Goal: Information Seeking & Learning: Learn about a topic

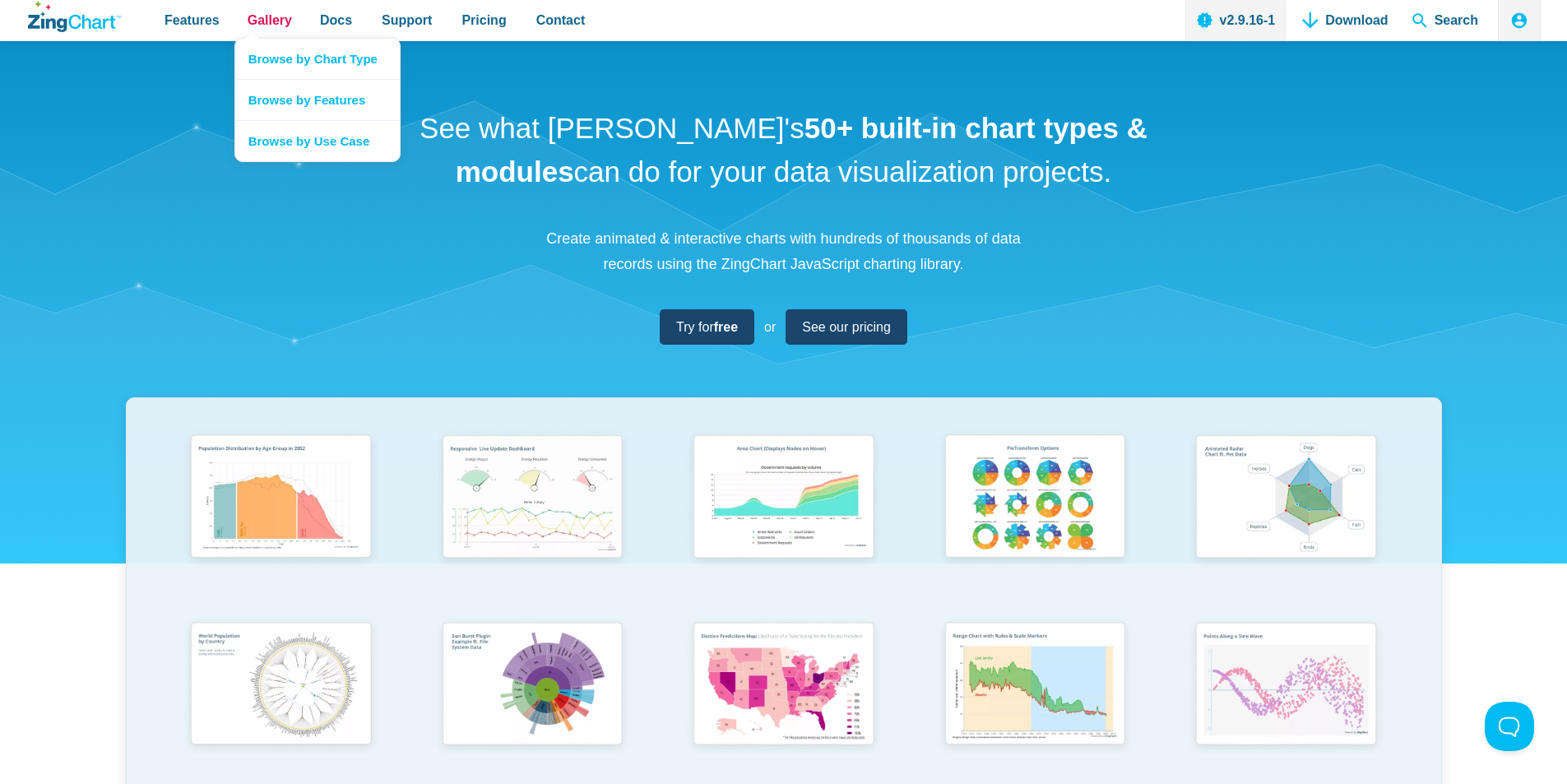
click at [268, 28] on span "Gallery" at bounding box center [269, 21] width 44 height 23
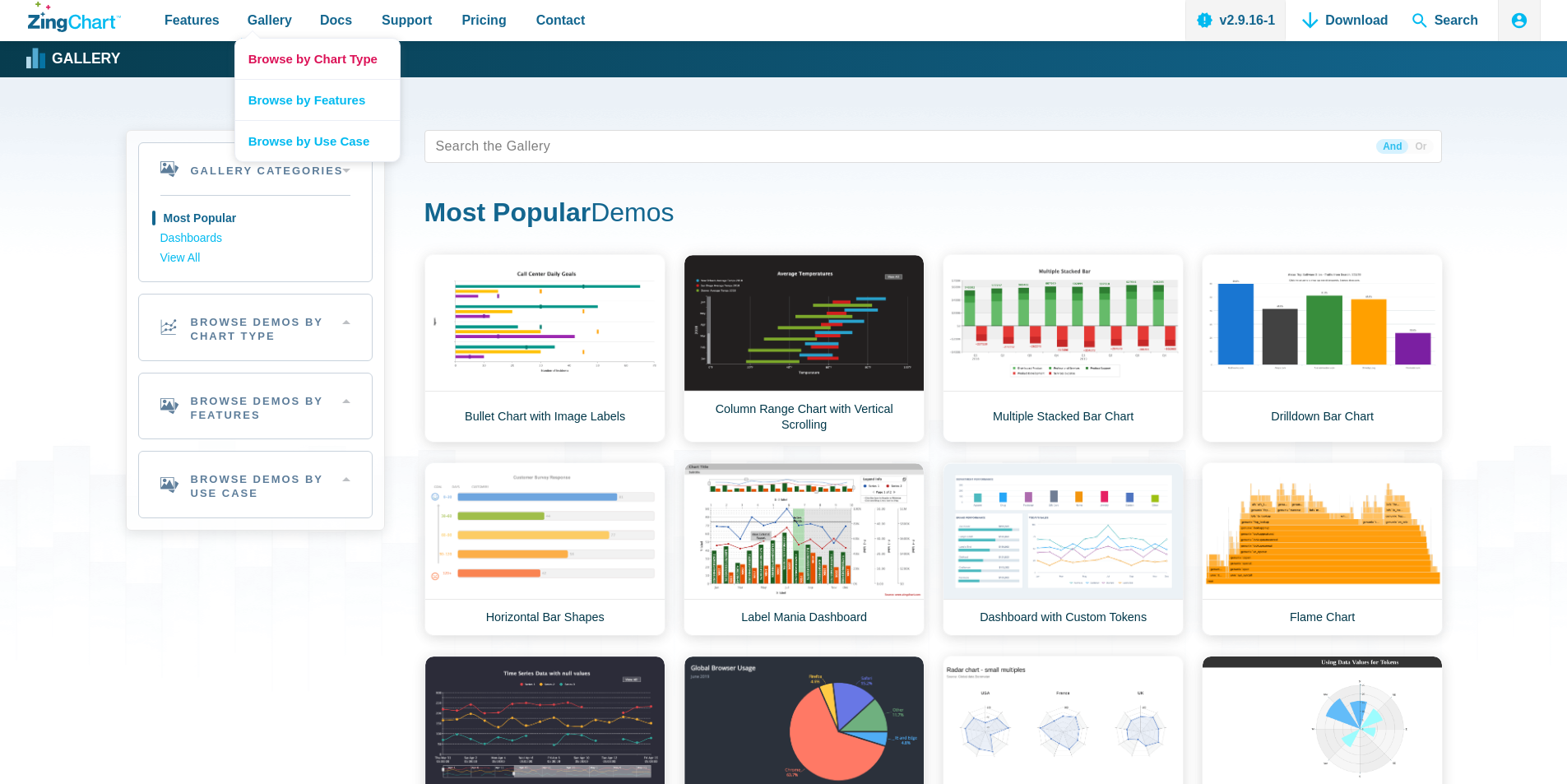
click at [277, 64] on link "Browse by Chart Type" at bounding box center [317, 58] width 165 height 40
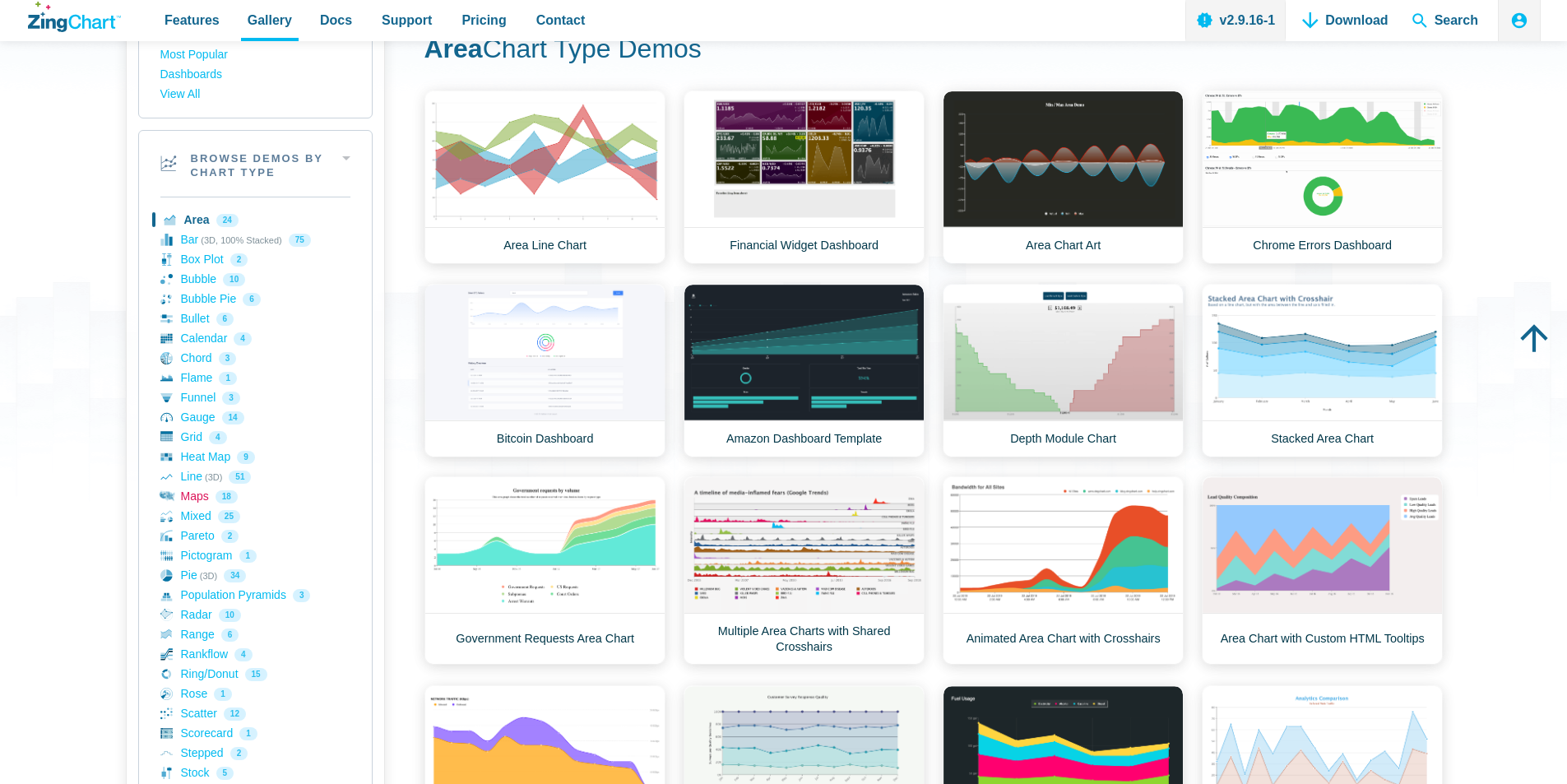
scroll to position [165, 0]
click at [204, 495] on link "Maps 18" at bounding box center [255, 495] width 190 height 20
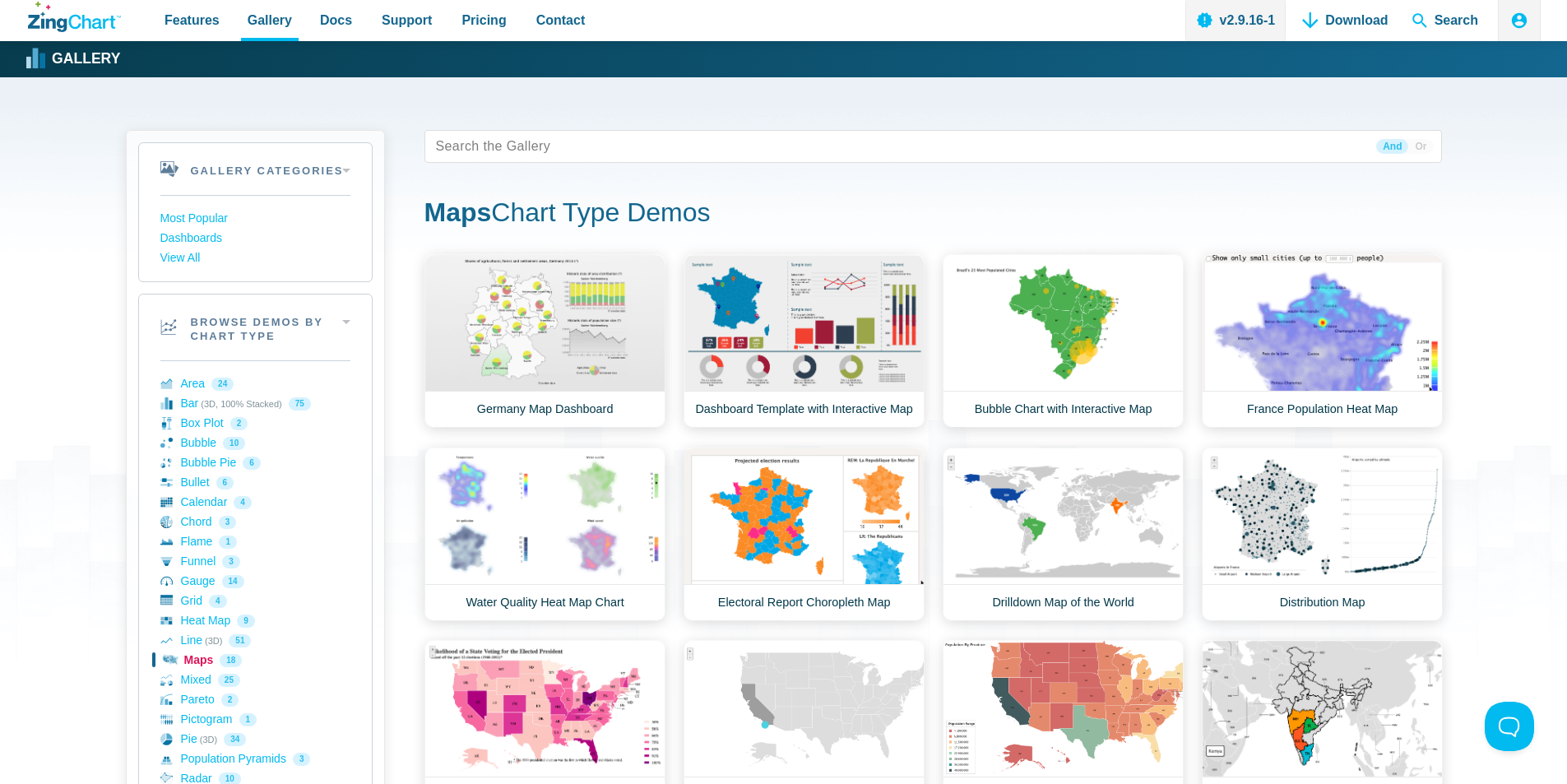
click at [193, 658] on link "Maps 18" at bounding box center [255, 660] width 190 height 20
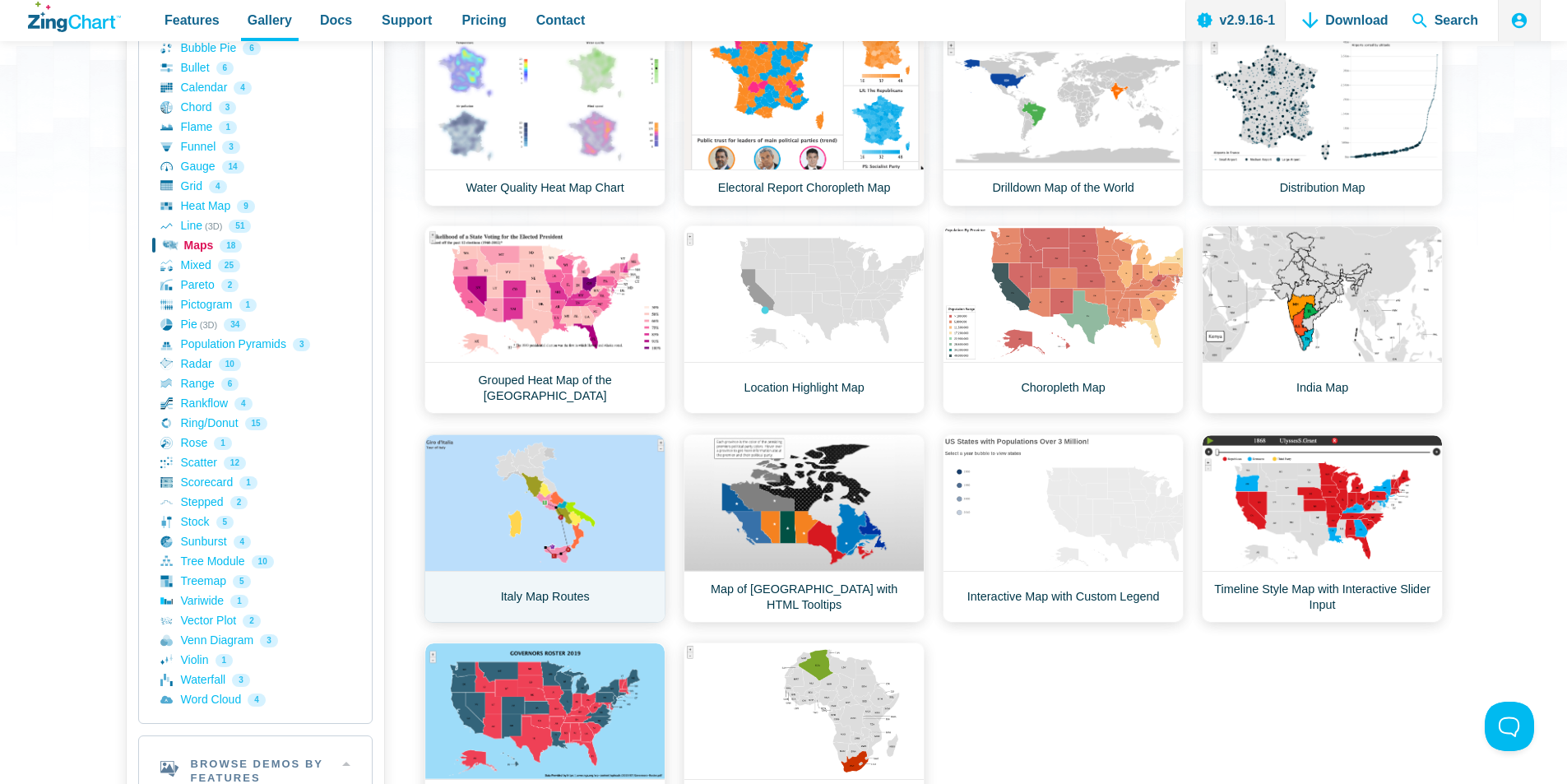
scroll to position [493, 0]
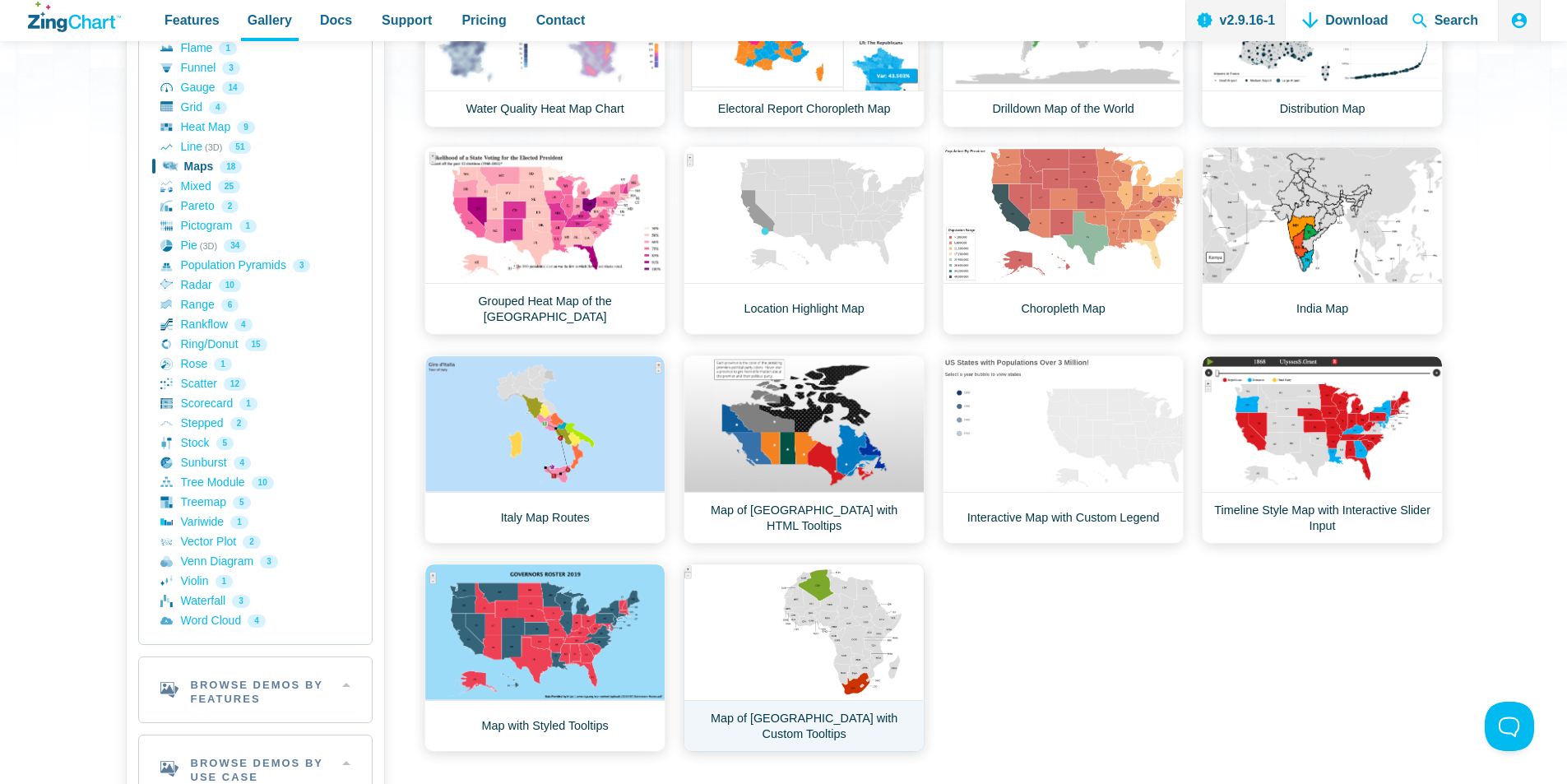
click at [739, 607] on link "Map of Africa with Custom Tooltips" at bounding box center [804, 657] width 241 height 188
click at [200, 16] on span "Features" at bounding box center [192, 21] width 56 height 23
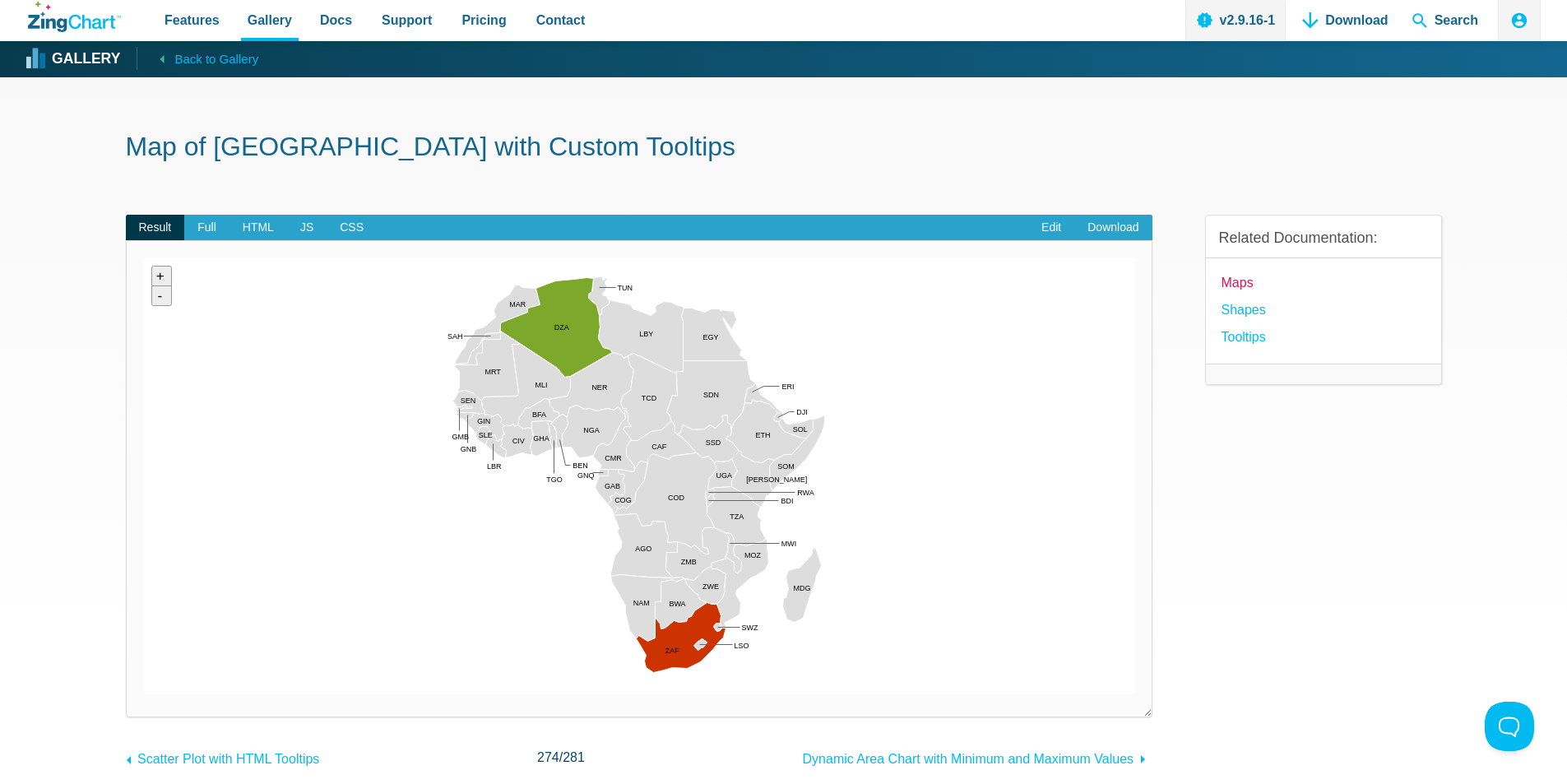
click at [1238, 283] on link "Maps" at bounding box center [1237, 282] width 32 height 23
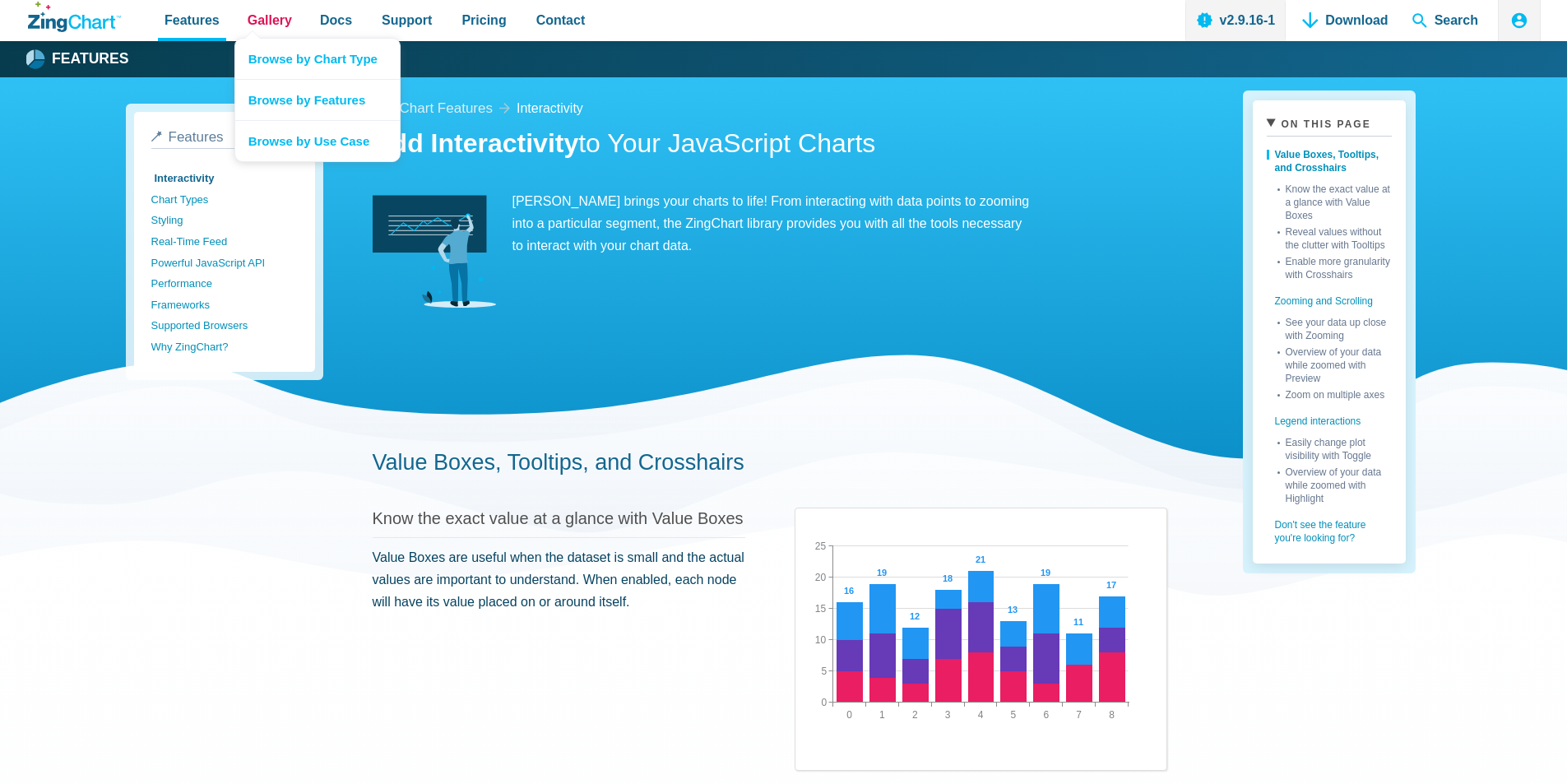
click at [268, 24] on span "Gallery" at bounding box center [269, 21] width 44 height 23
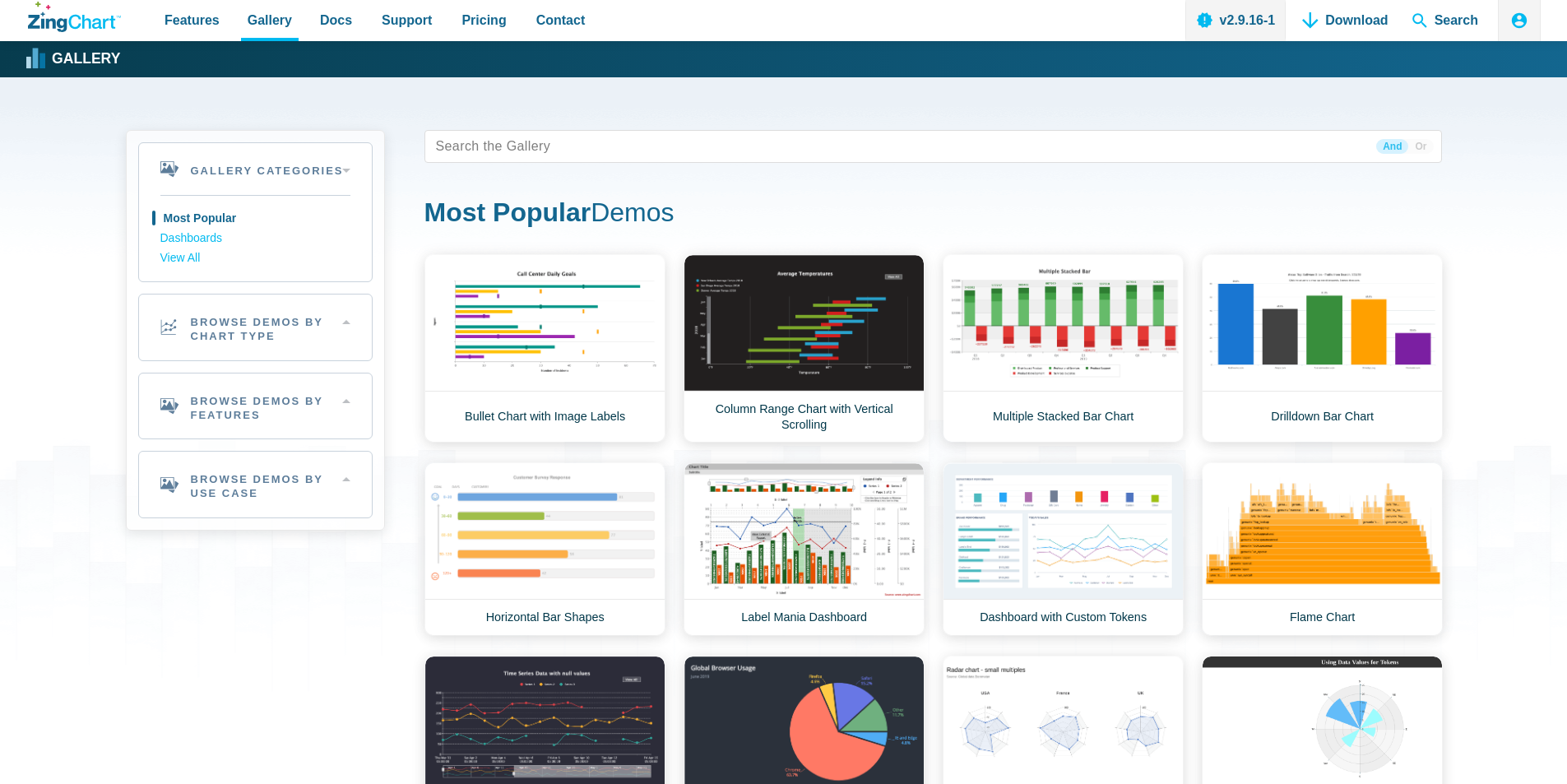
click at [329, 24] on span "Docs" at bounding box center [336, 21] width 32 height 23
